Goal: Book appointment/travel/reservation

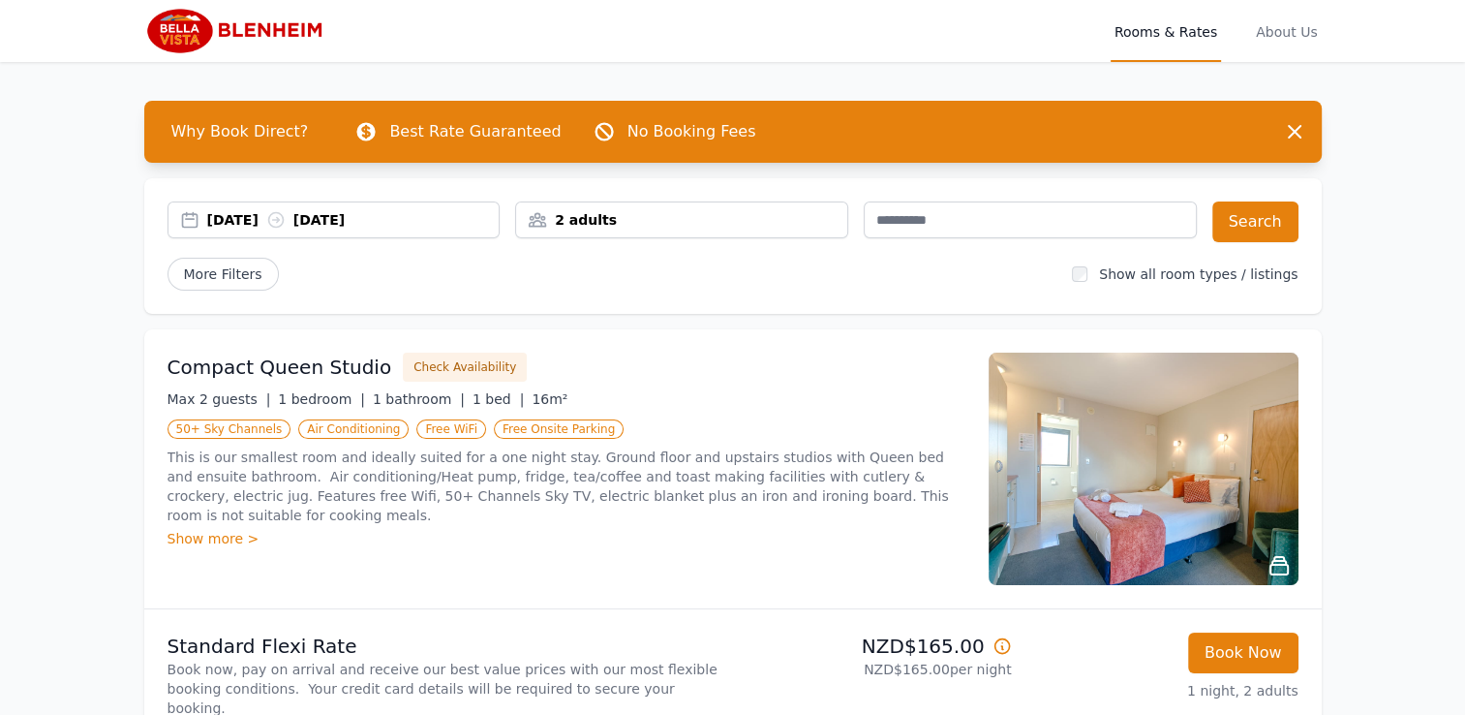
click at [681, 211] on div "2 adults" at bounding box center [681, 219] width 331 height 19
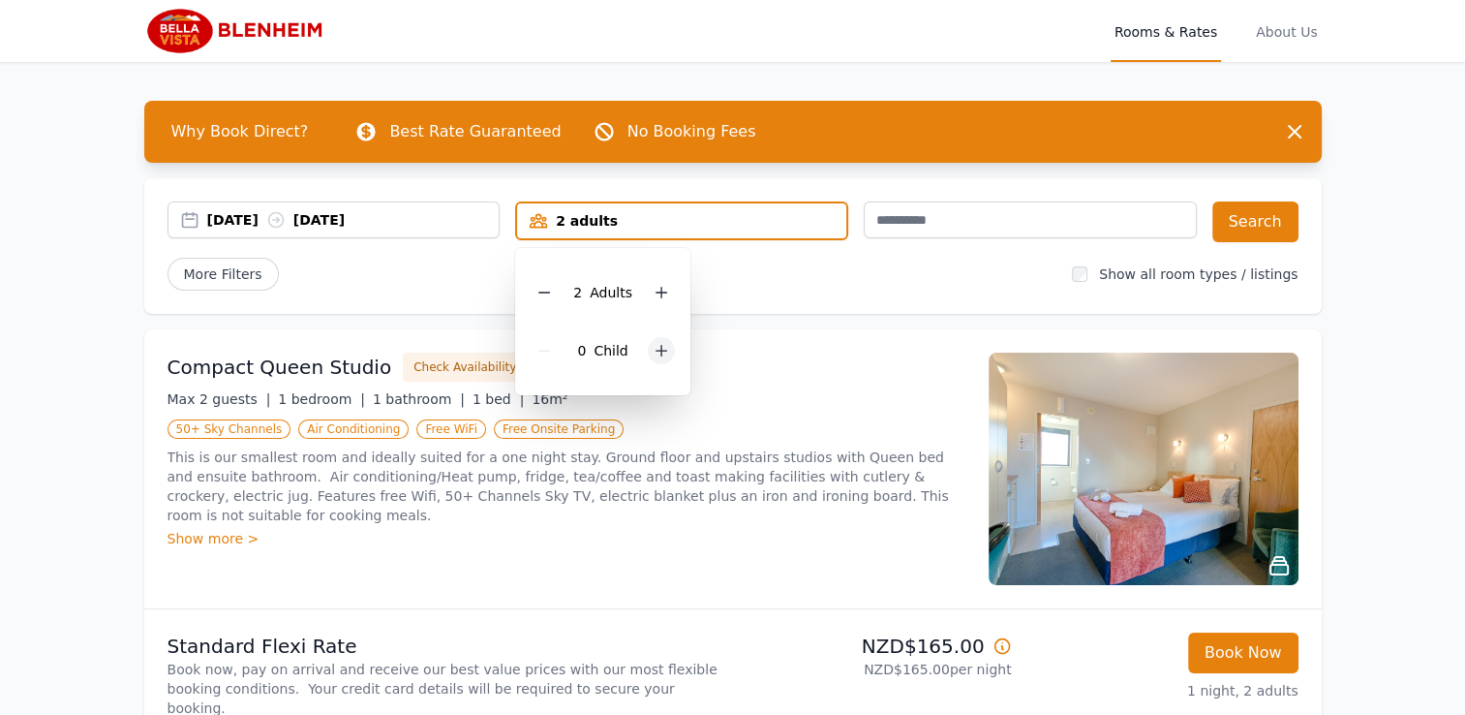
click at [665, 351] on icon at bounding box center [661, 350] width 15 height 15
click at [835, 285] on div "More Filters" at bounding box center [613, 274] width 890 height 33
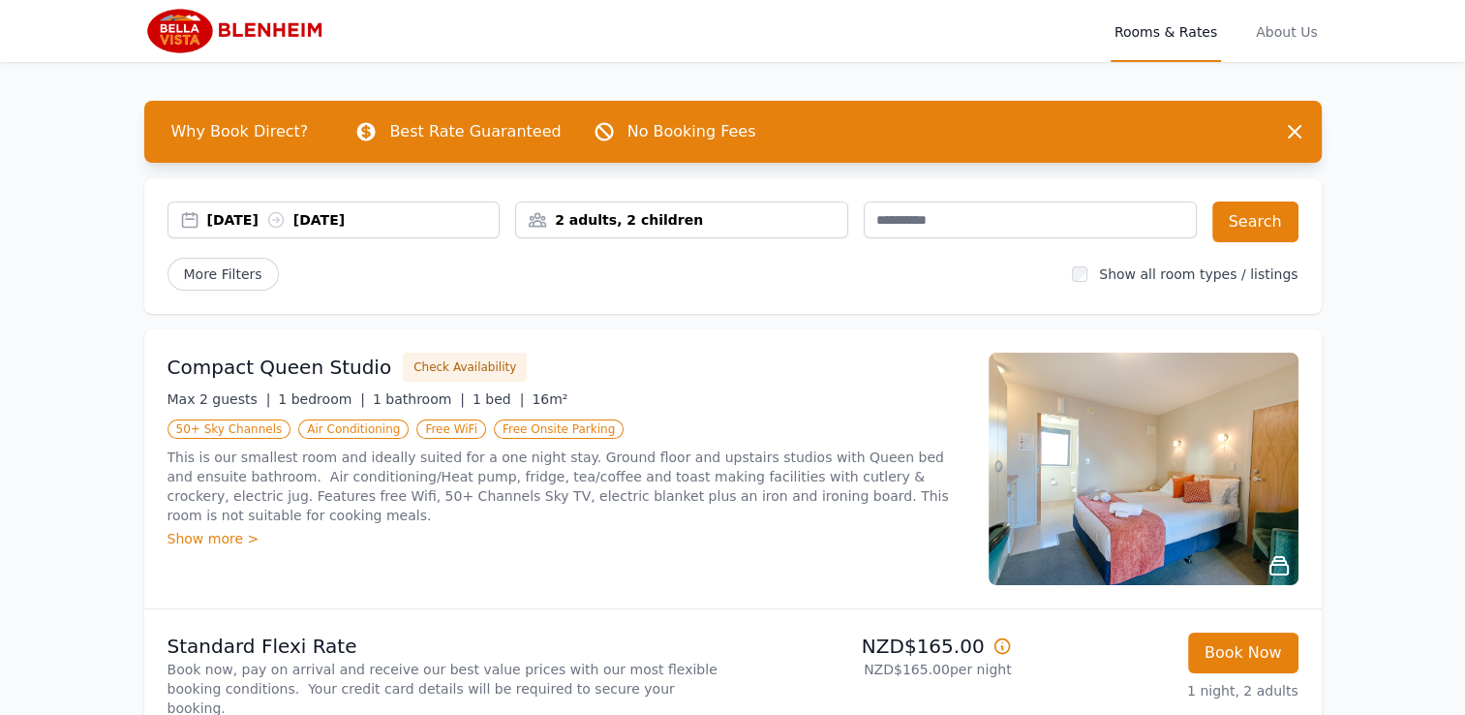
click at [736, 217] on div "2 adults, 2 children" at bounding box center [681, 219] width 331 height 19
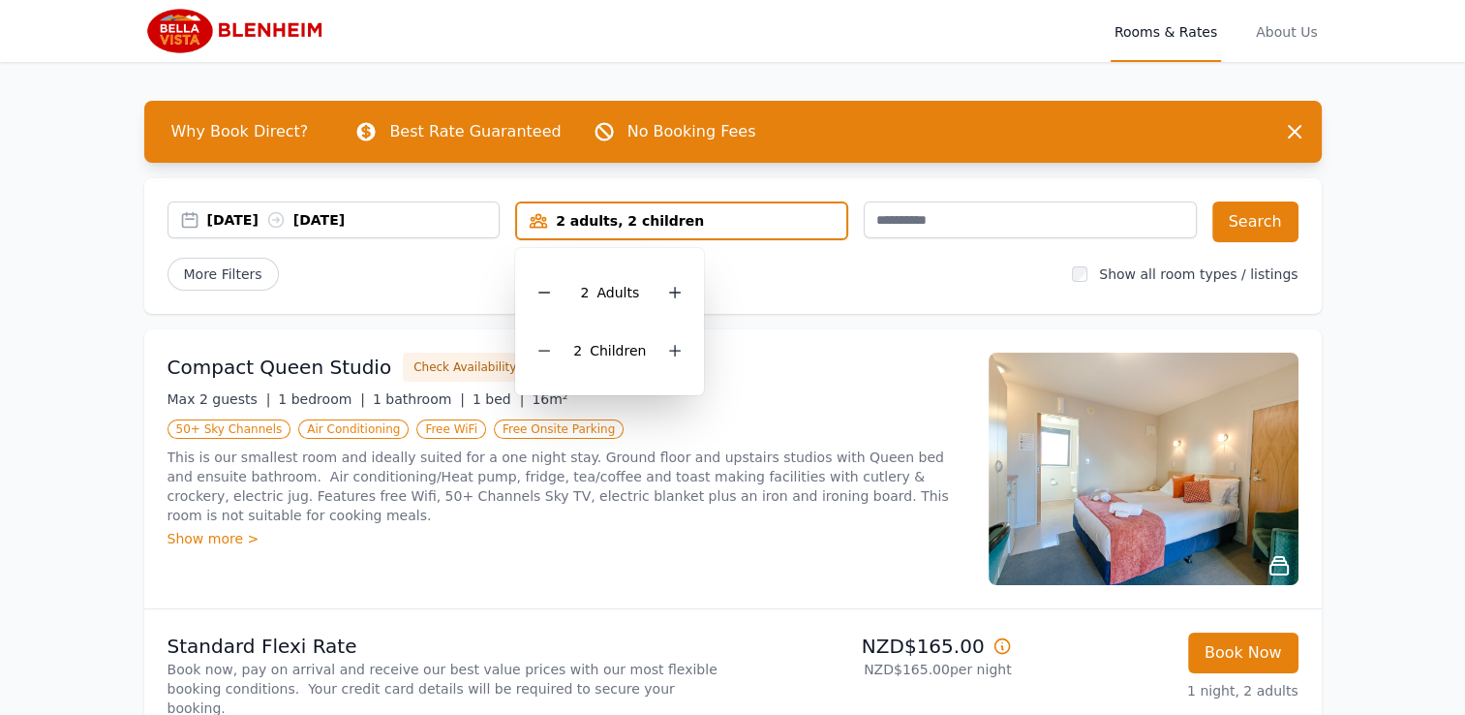
click at [794, 264] on div "More Filters" at bounding box center [613, 274] width 890 height 33
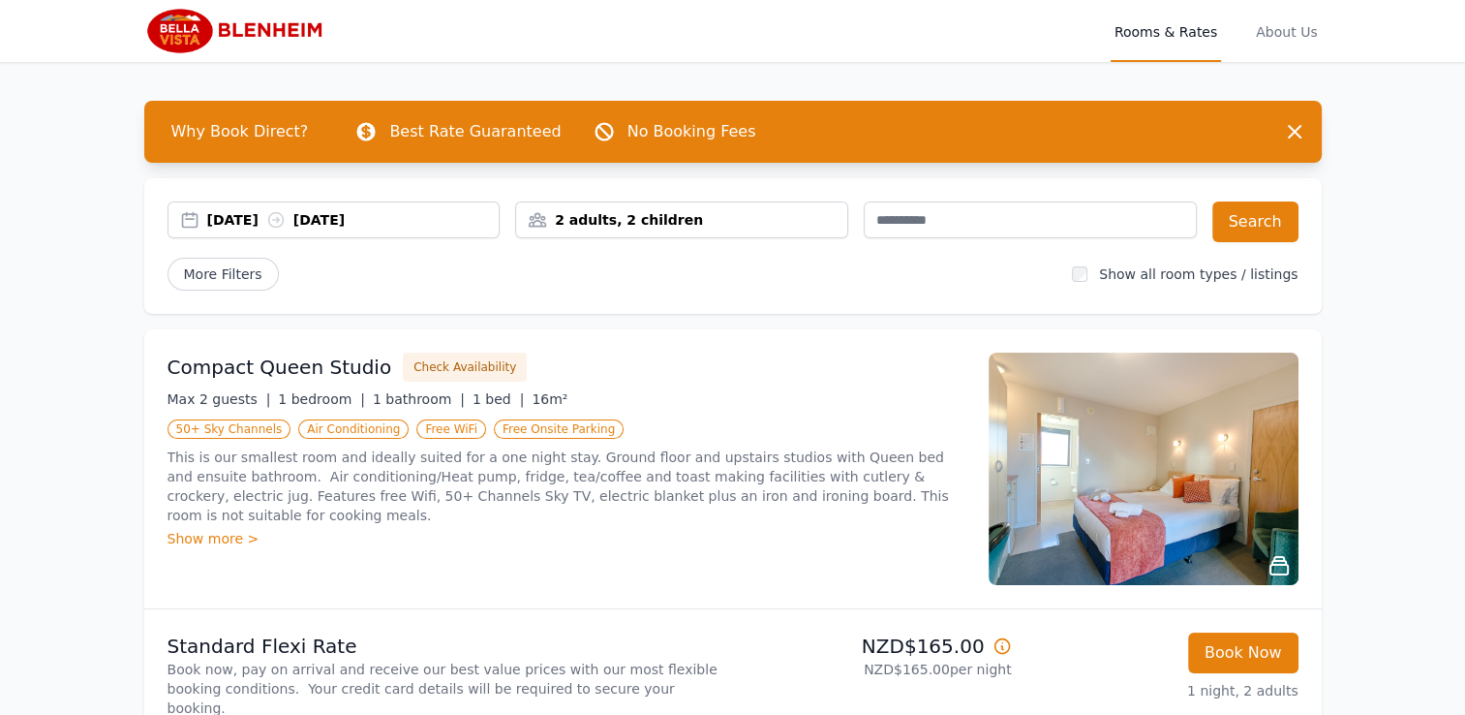
click at [1302, 220] on div "[DATE] [DATE] 2 adults, 2 children Search More Filters Show all room types / li…" at bounding box center [733, 246] width 1178 height 136
click at [1268, 223] on button "Search" at bounding box center [1256, 221] width 86 height 41
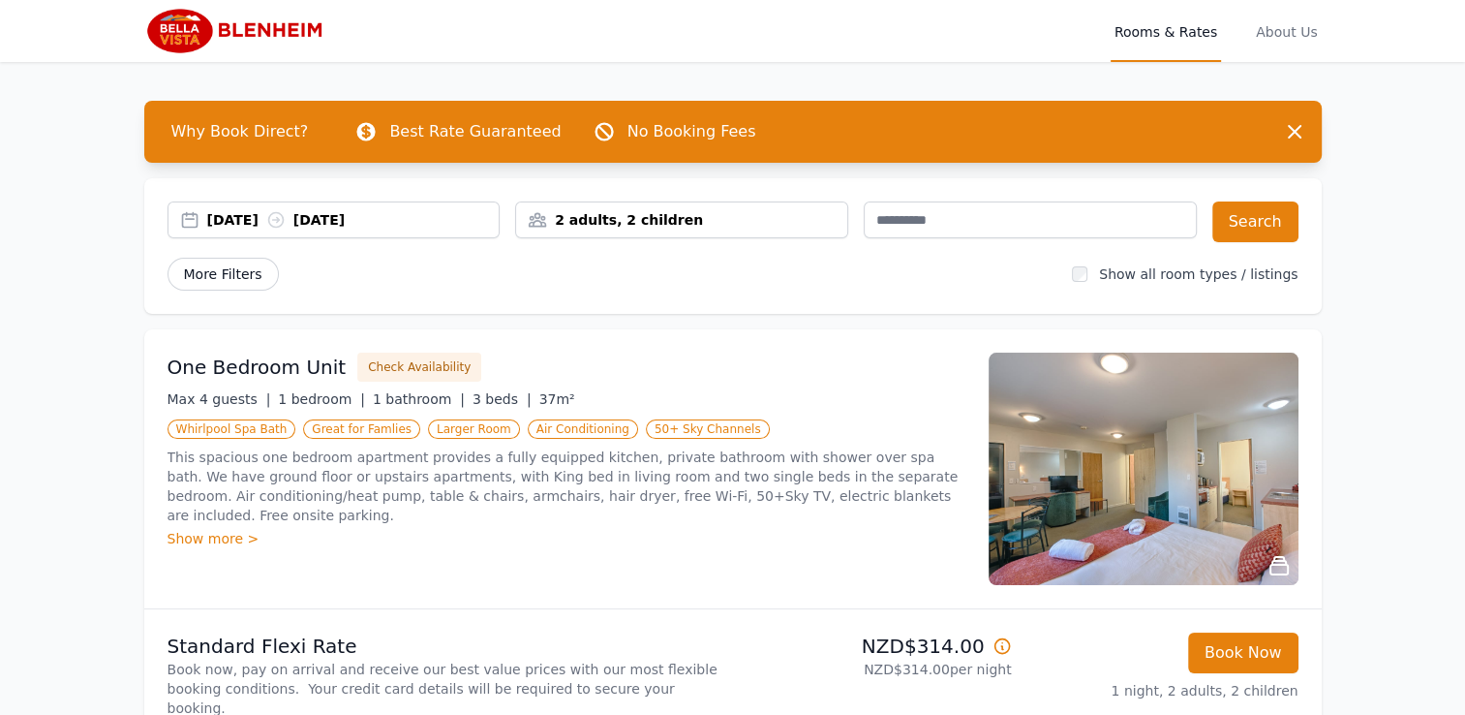
click at [249, 268] on span "More Filters" at bounding box center [223, 274] width 111 height 33
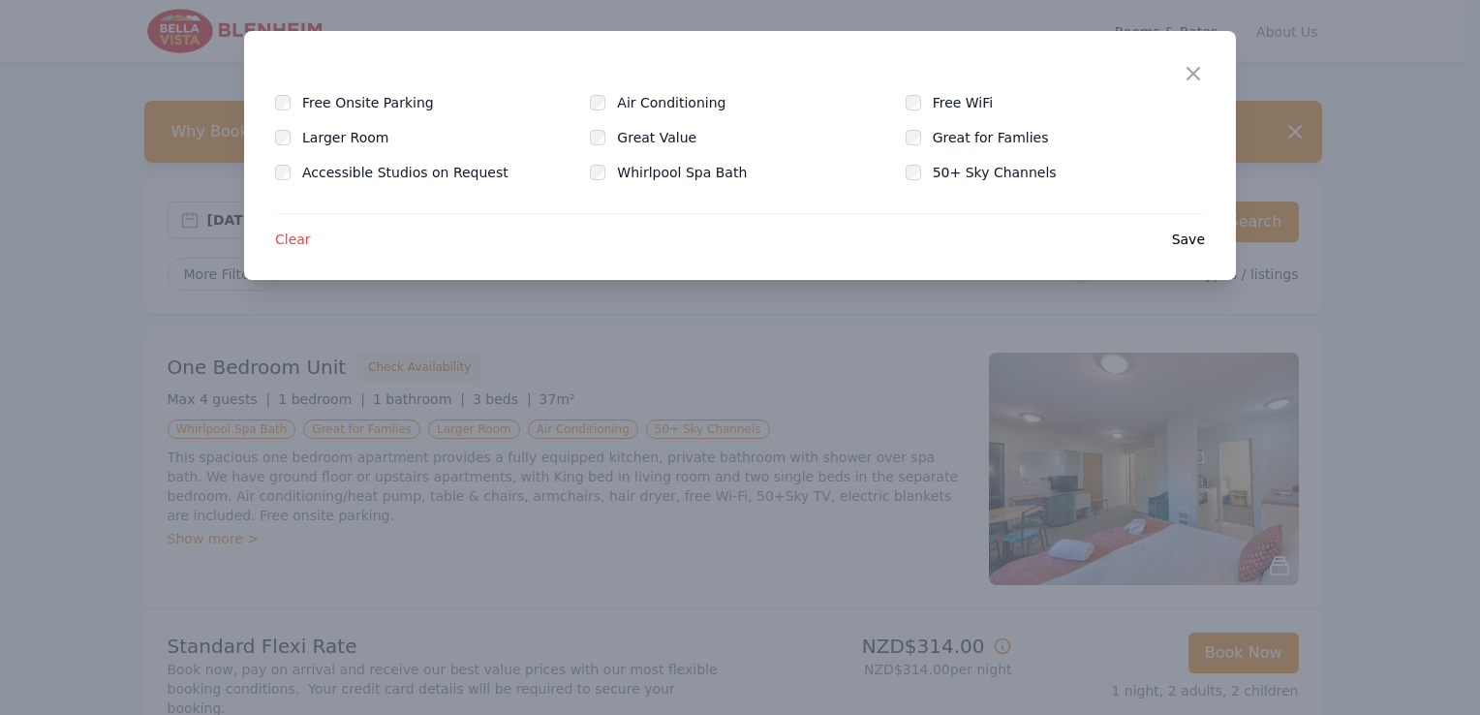
click at [281, 241] on span "Clear" at bounding box center [293, 239] width 36 height 19
